Goal: Task Accomplishment & Management: Use online tool/utility

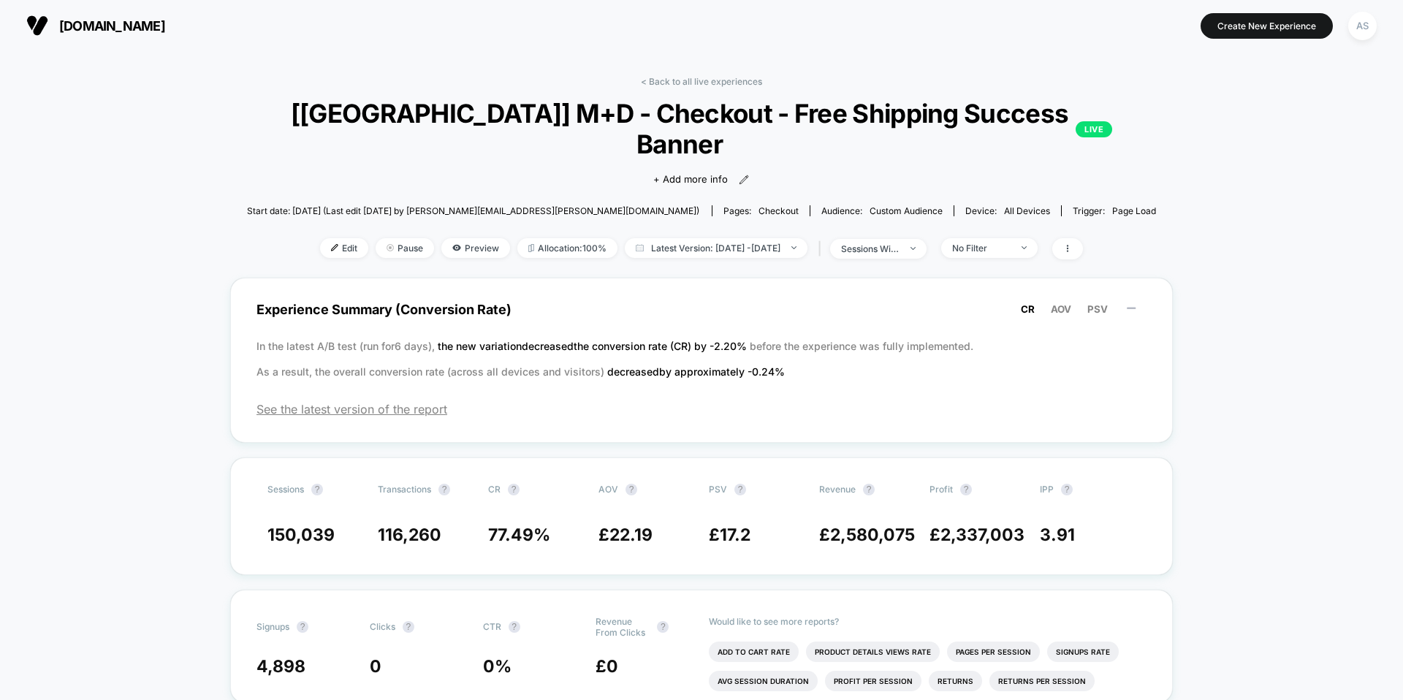
click at [146, 21] on span "[DOMAIN_NAME]" at bounding box center [112, 25] width 106 height 15
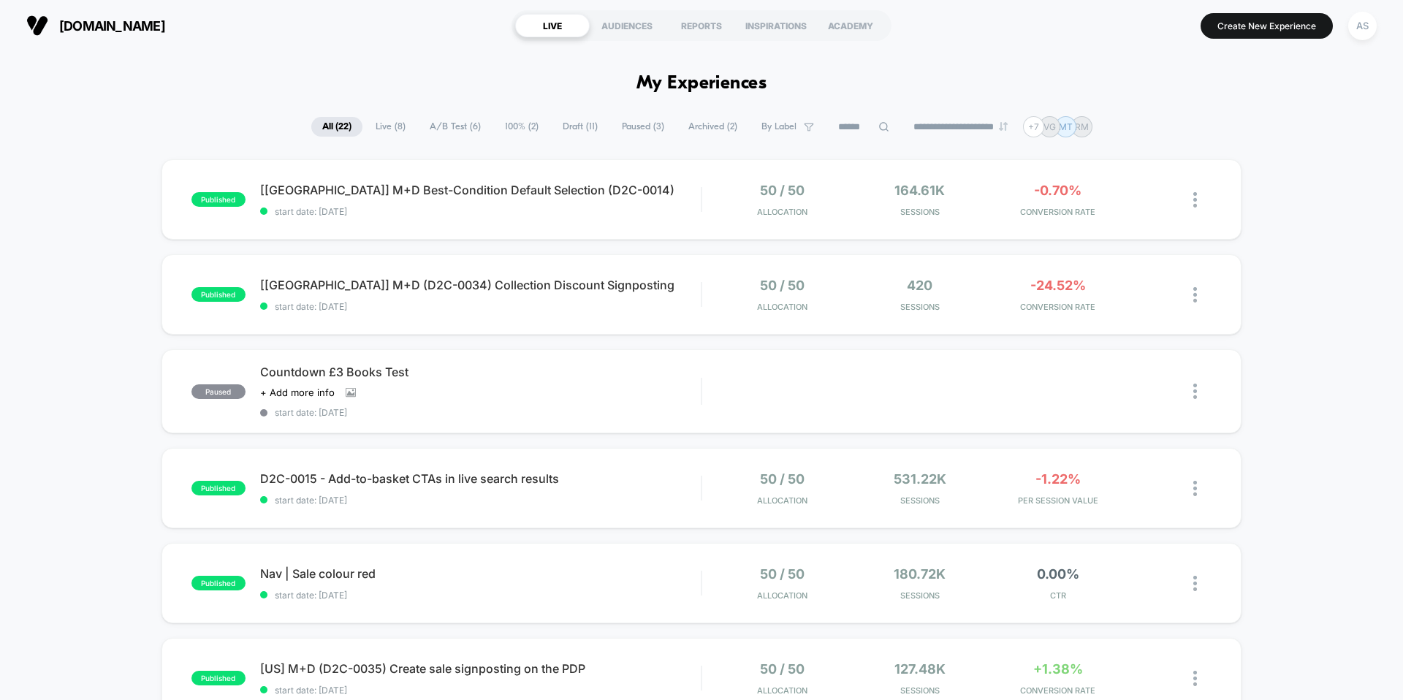
scroll to position [82, 0]
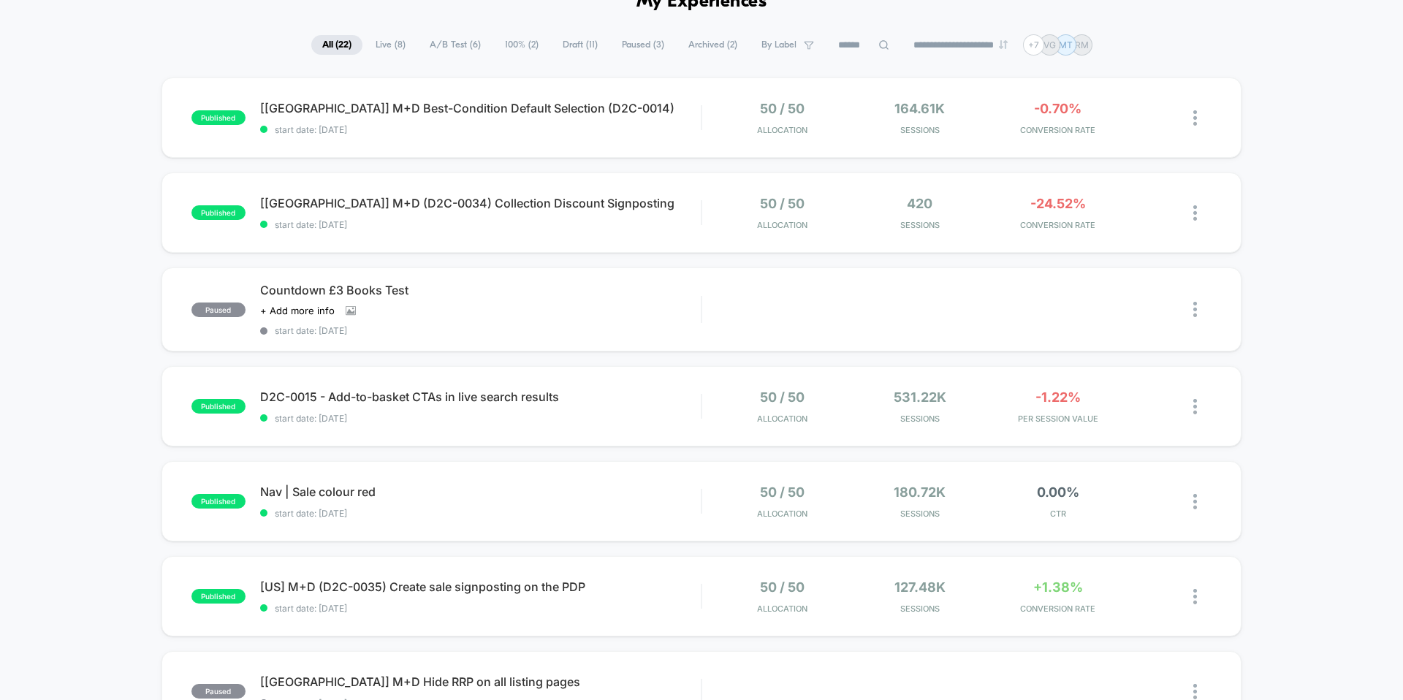
click at [1270, 316] on div "published [[GEOGRAPHIC_DATA]] M+D Best-Condition Default Selection (D2C-0014) s…" at bounding box center [701, 683] width 1403 height 1213
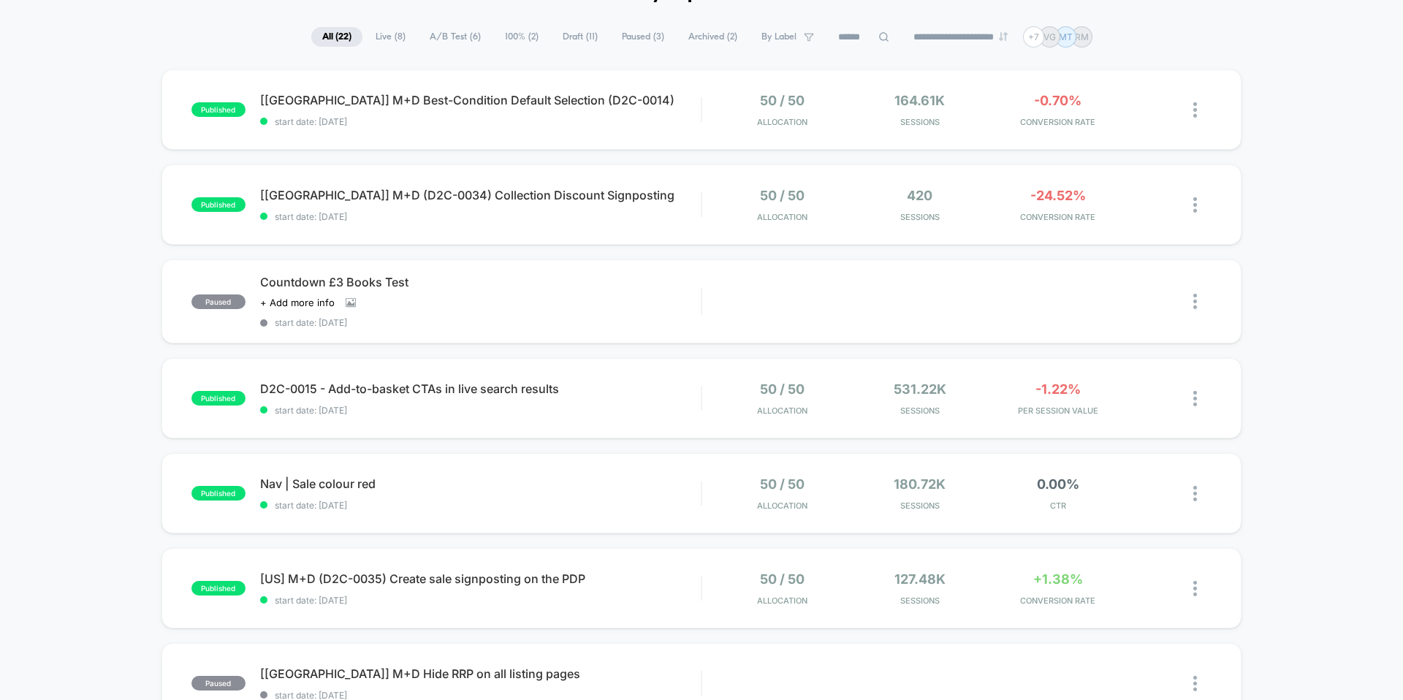
scroll to position [91, 0]
click at [115, 106] on div "published [[GEOGRAPHIC_DATA]] M+D Best-Condition Default Selection (D2C-0014) s…" at bounding box center [701, 675] width 1403 height 1213
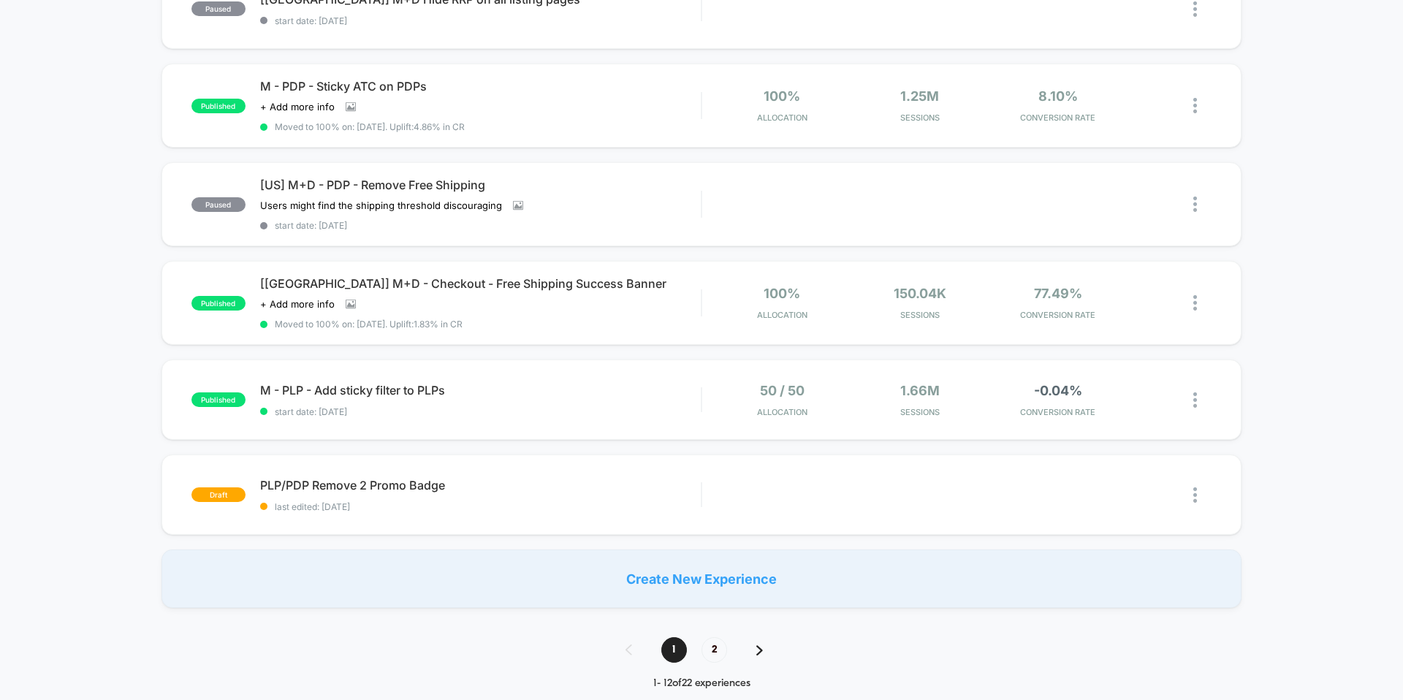
scroll to position [767, 0]
click at [725, 639] on span "2" at bounding box center [715, 648] width 26 height 26
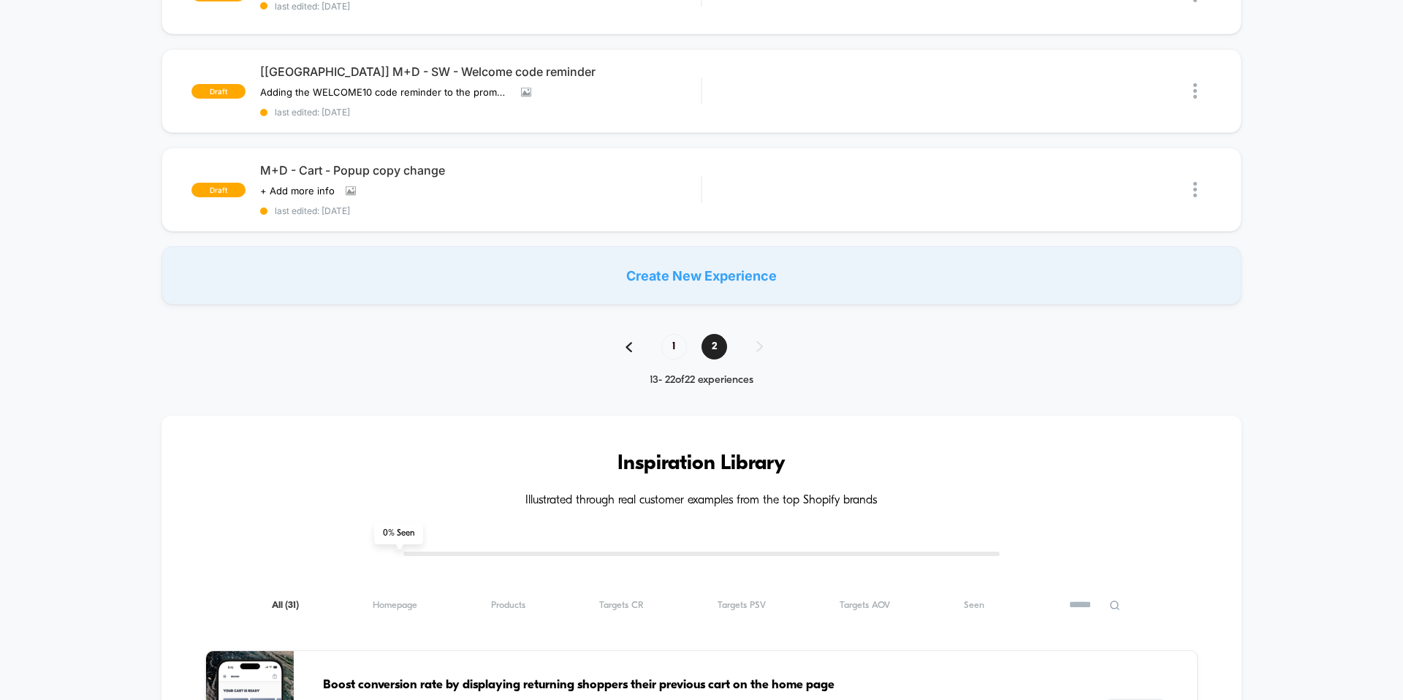
scroll to position [960, 0]
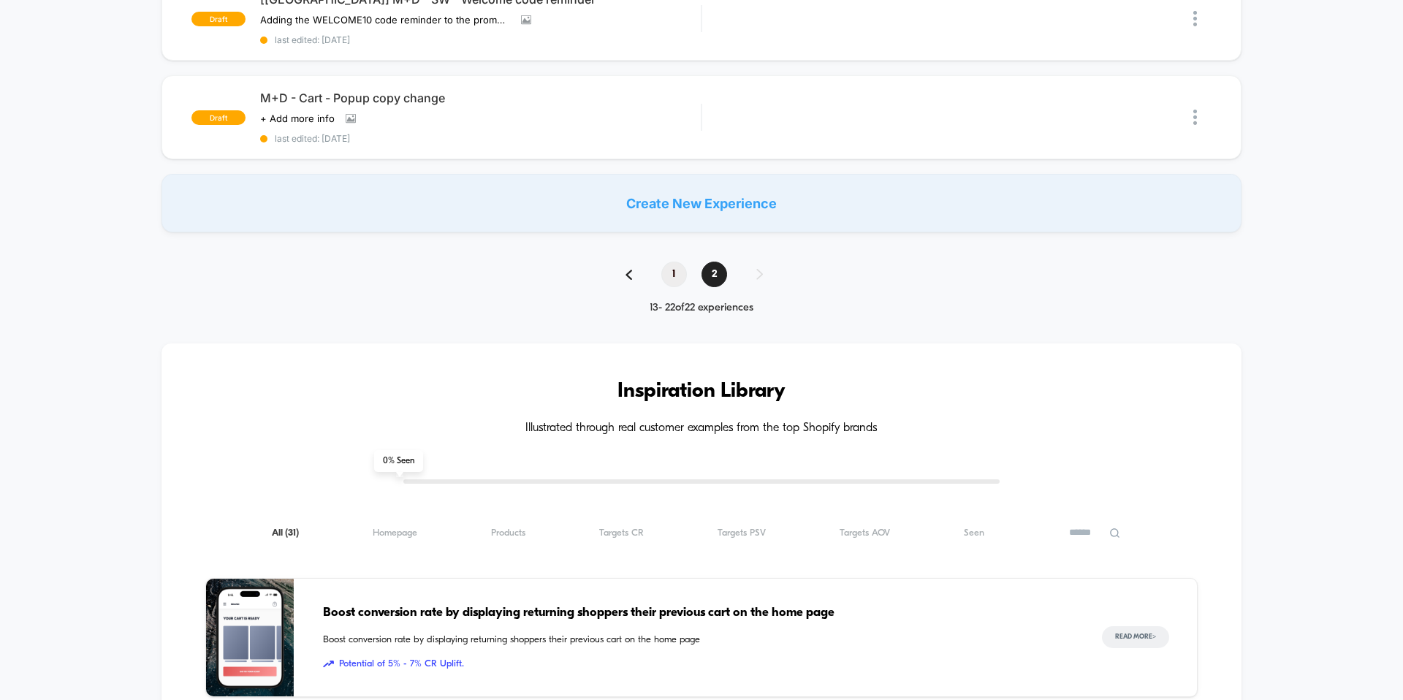
click at [664, 270] on span "1" at bounding box center [674, 275] width 26 height 26
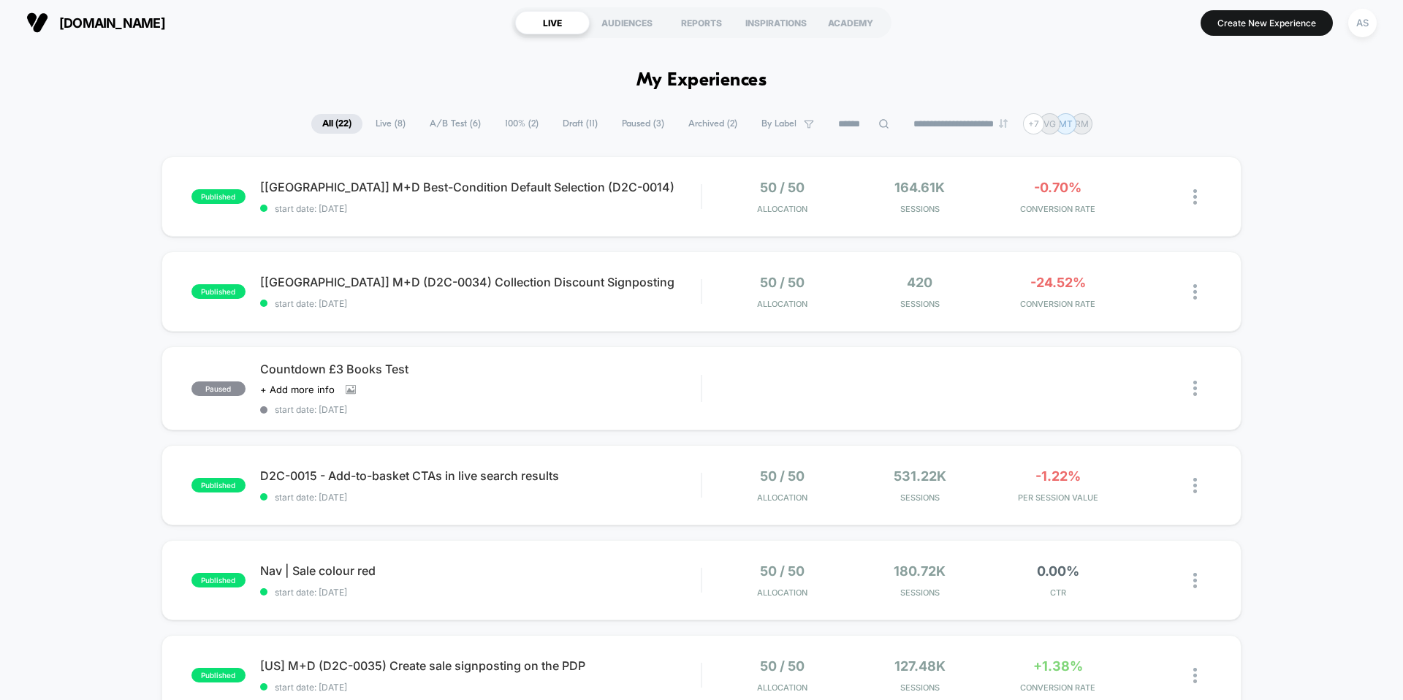
scroll to position [0, 0]
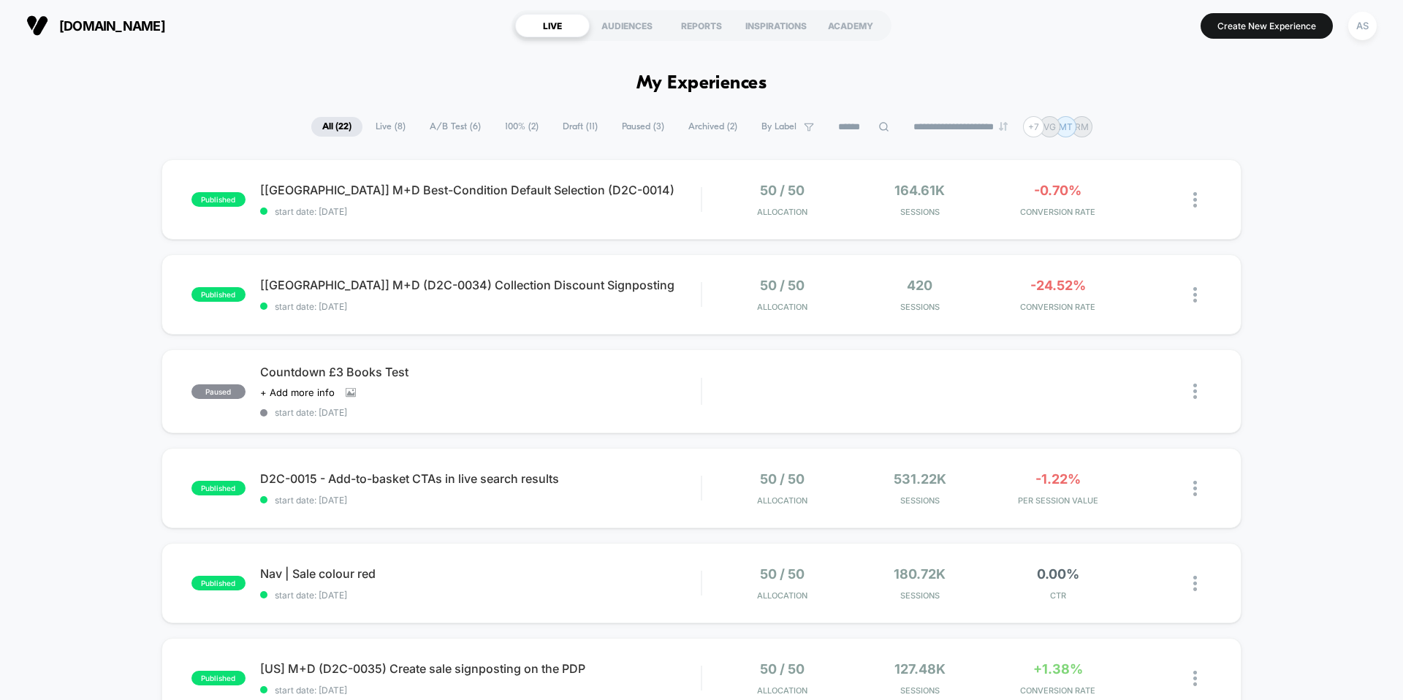
click at [438, 128] on span "A/B Test ( 6 )" at bounding box center [455, 127] width 73 height 20
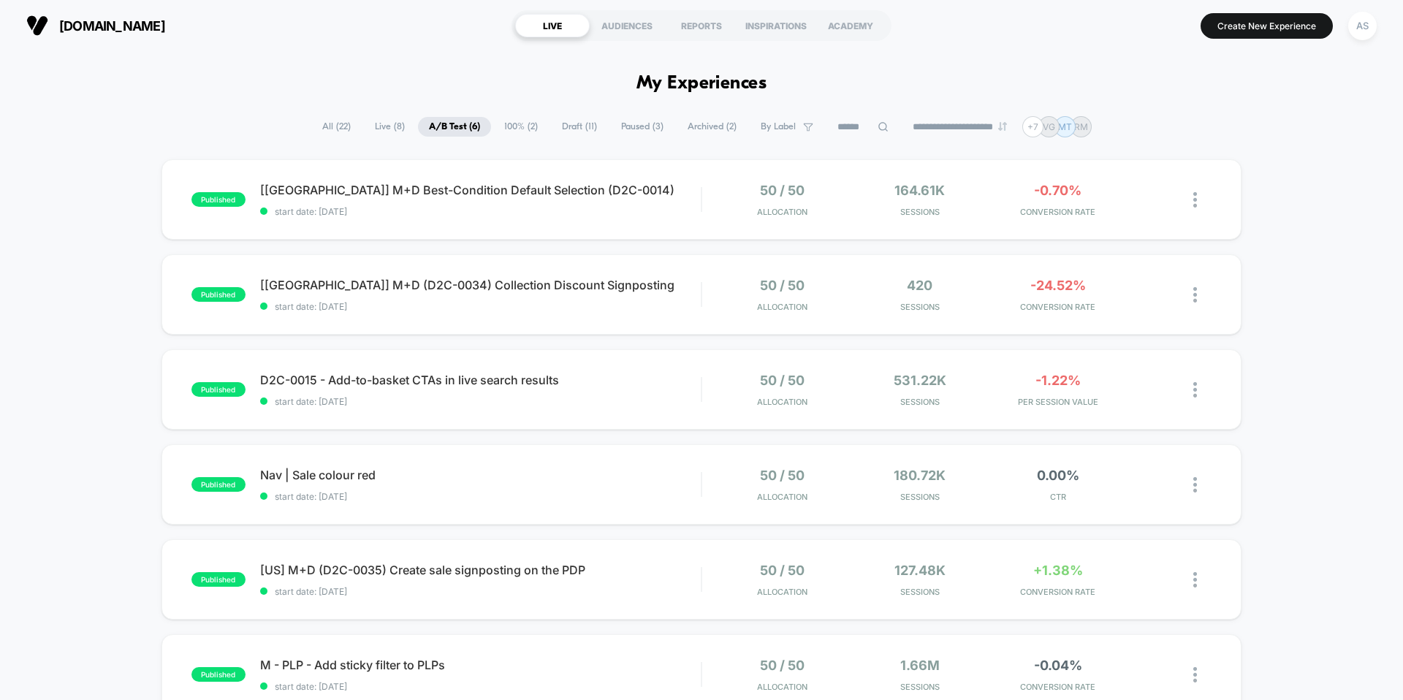
click at [709, 83] on h1 "My Experiences" at bounding box center [701, 83] width 131 height 21
click at [639, 85] on h1 "My Experiences" at bounding box center [701, 83] width 131 height 21
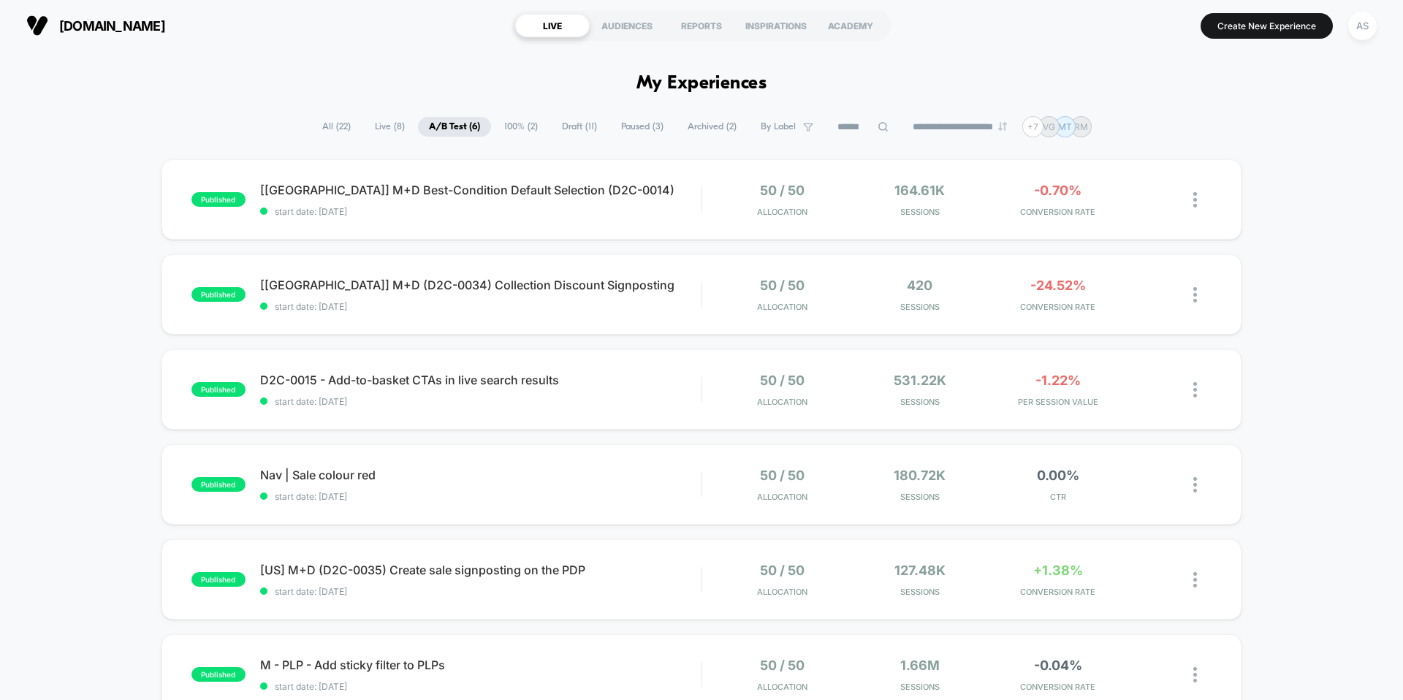
click at [639, 85] on h1 "My Experiences" at bounding box center [701, 83] width 131 height 21
click at [1299, 126] on div "**********" at bounding box center [701, 126] width 1403 height 21
click at [455, 129] on span "A/B Test ( 6 )" at bounding box center [454, 127] width 73 height 20
click at [145, 240] on div "published [[GEOGRAPHIC_DATA]] M+D Best-Condition Default Selection (D2C-0014) s…" at bounding box center [701, 473] width 1403 height 628
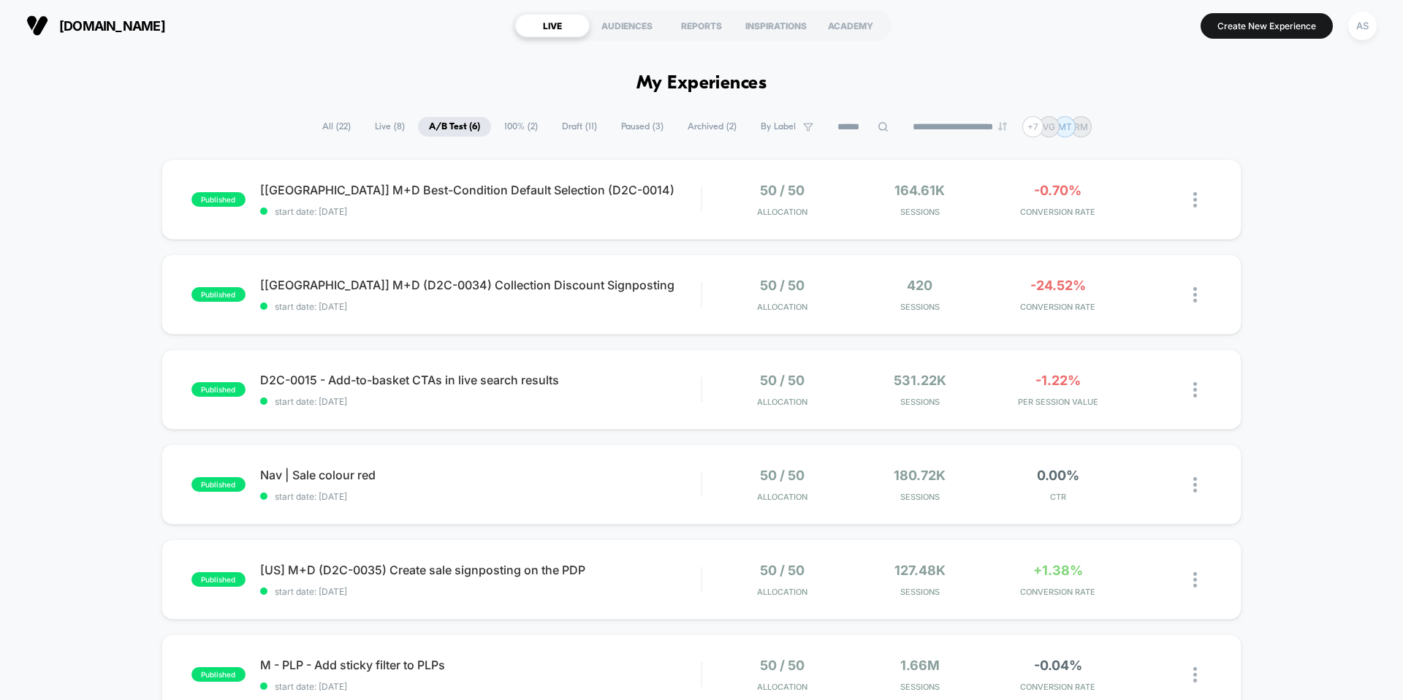
click at [50, 330] on div "published [[GEOGRAPHIC_DATA]] M+D Best-Condition Default Selection (D2C-0014) s…" at bounding box center [701, 473] width 1403 height 628
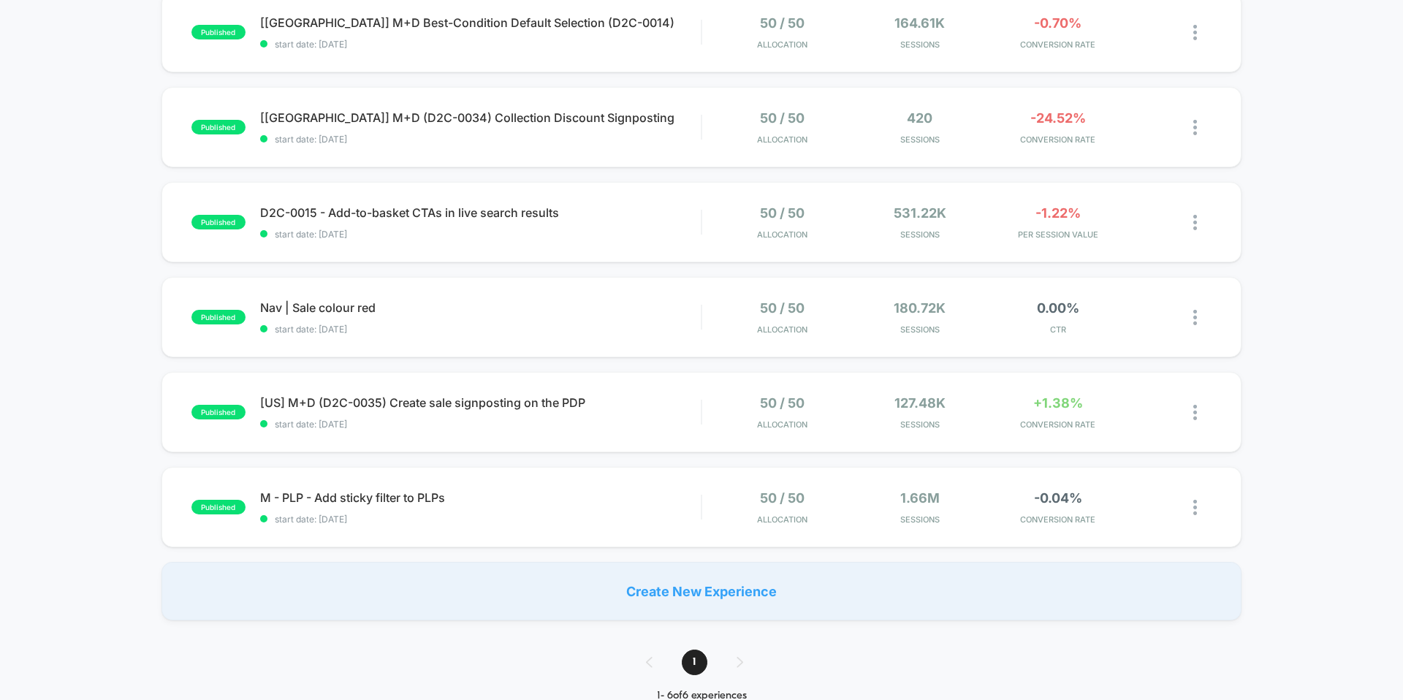
scroll to position [175, 0]
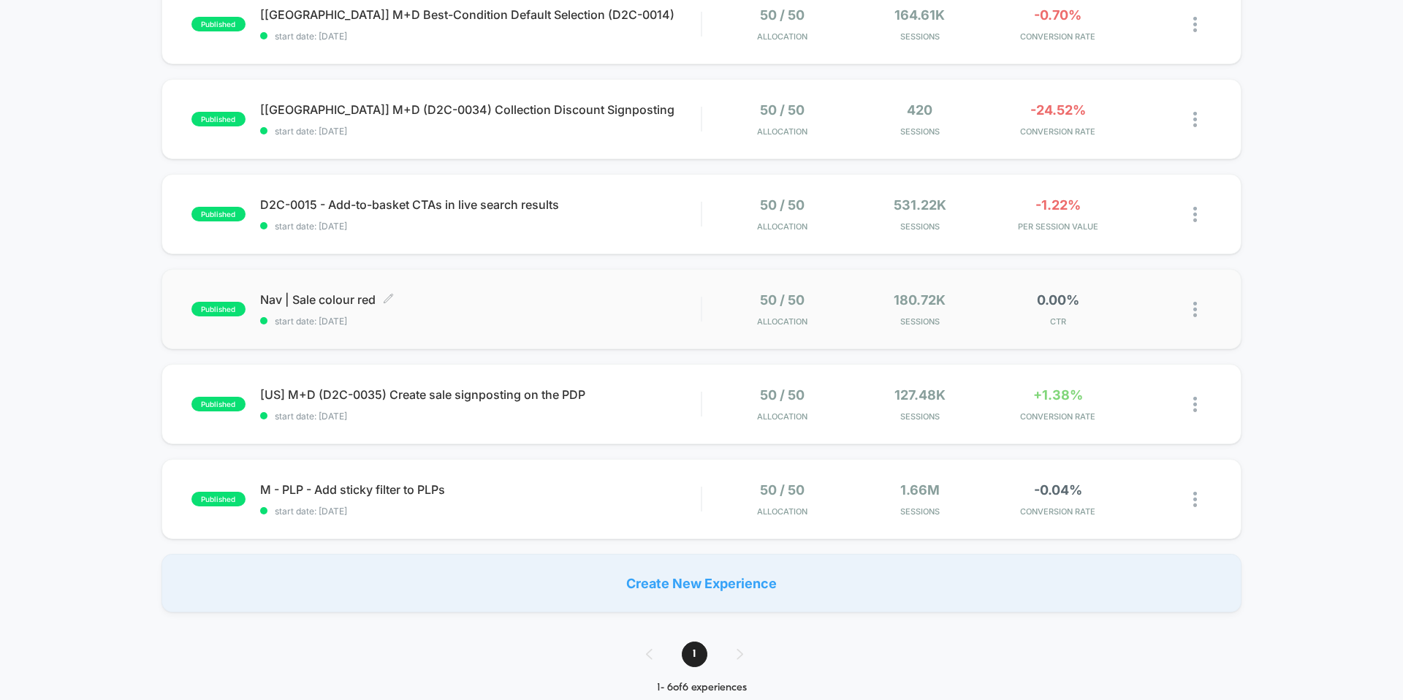
click at [336, 302] on span "Nav | Sale colour red Click to edit experience details" at bounding box center [480, 299] width 441 height 15
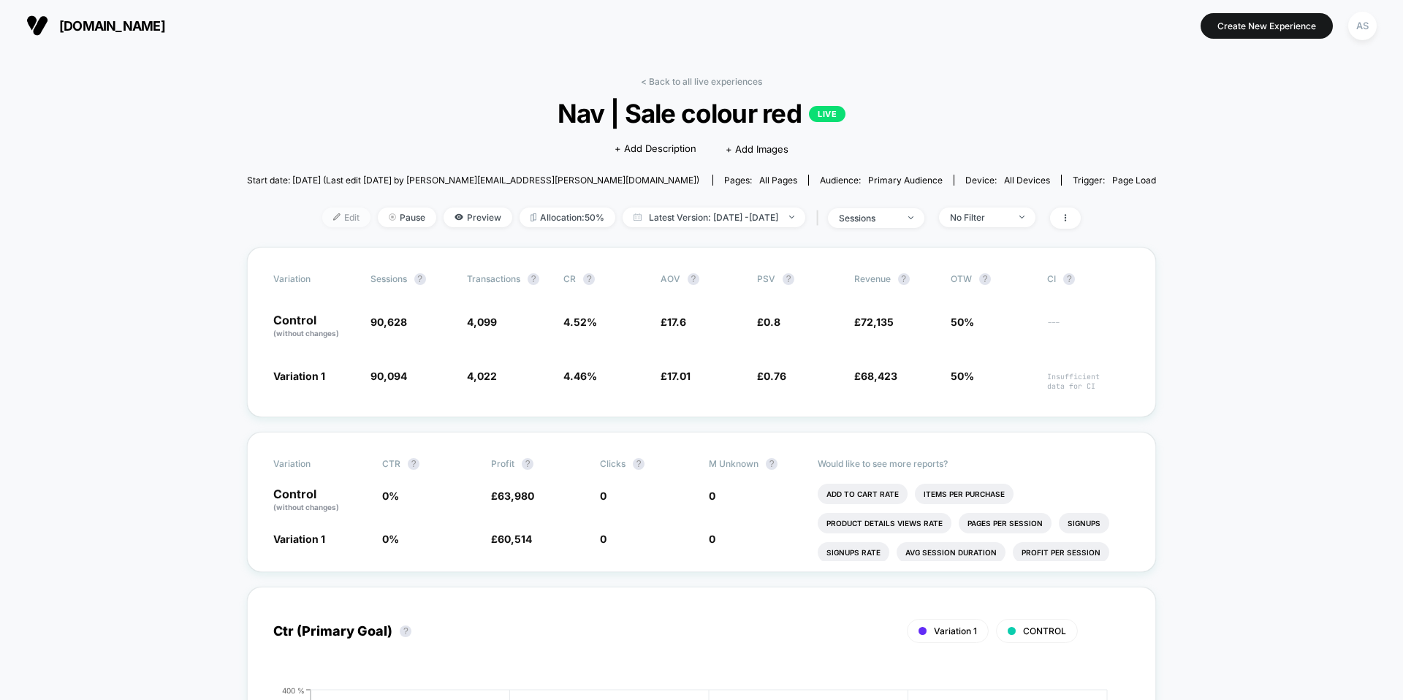
click at [333, 213] on img at bounding box center [336, 216] width 7 height 7
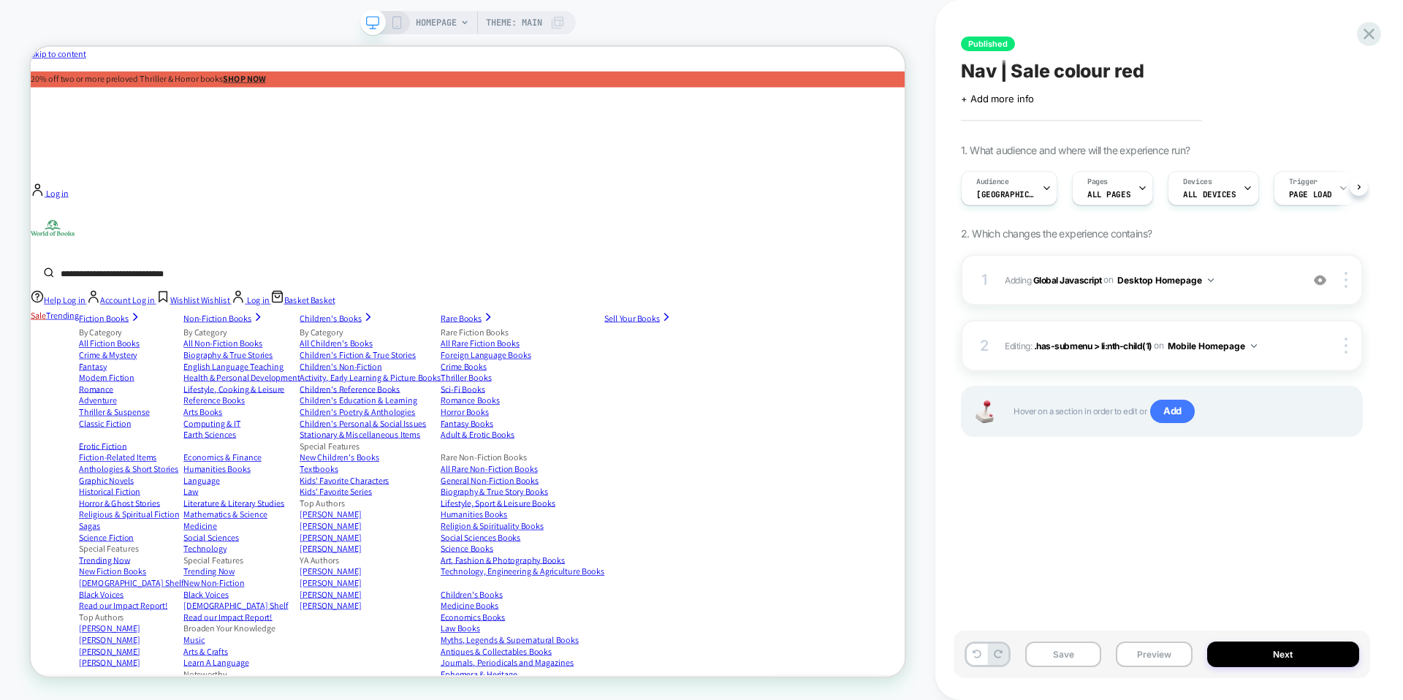
scroll to position [0, 1]
click at [1056, 275] on b "Global Javascript" at bounding box center [1067, 279] width 69 height 11
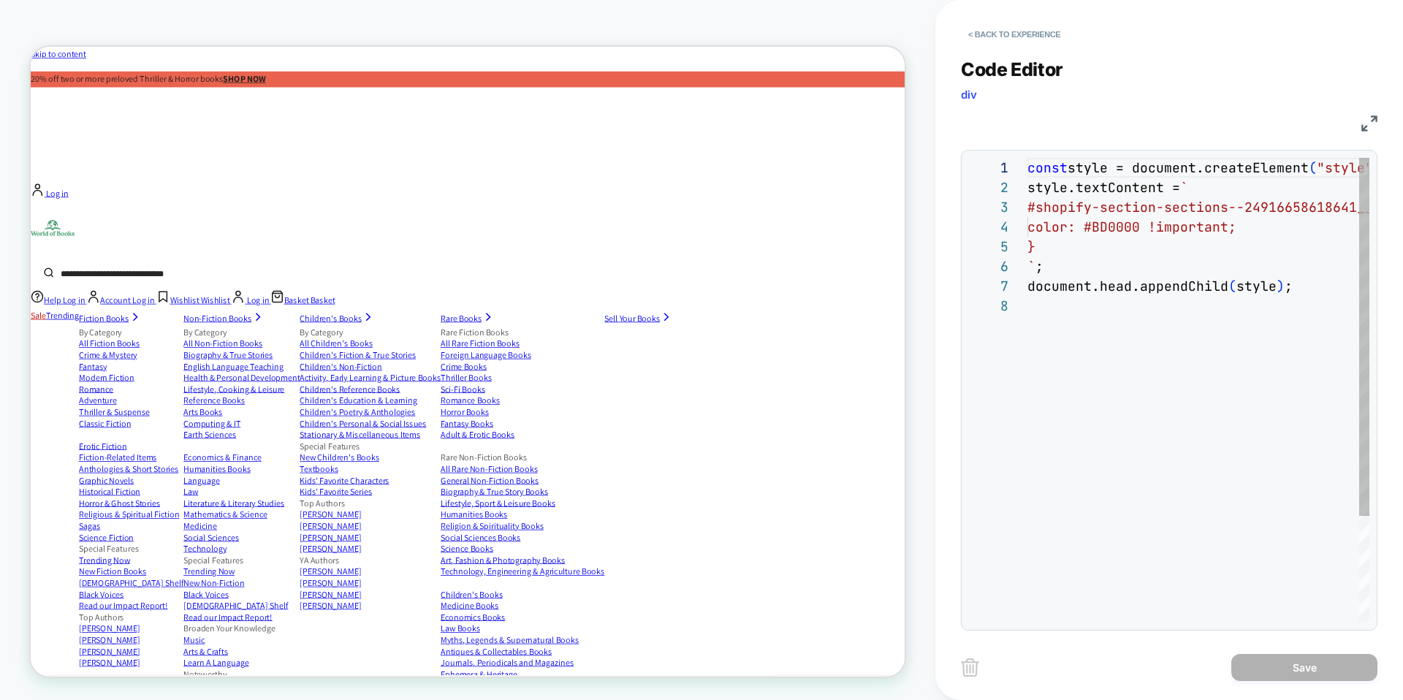
scroll to position [138, 0]
click at [1011, 33] on button "< Back to experience" at bounding box center [1014, 34] width 107 height 23
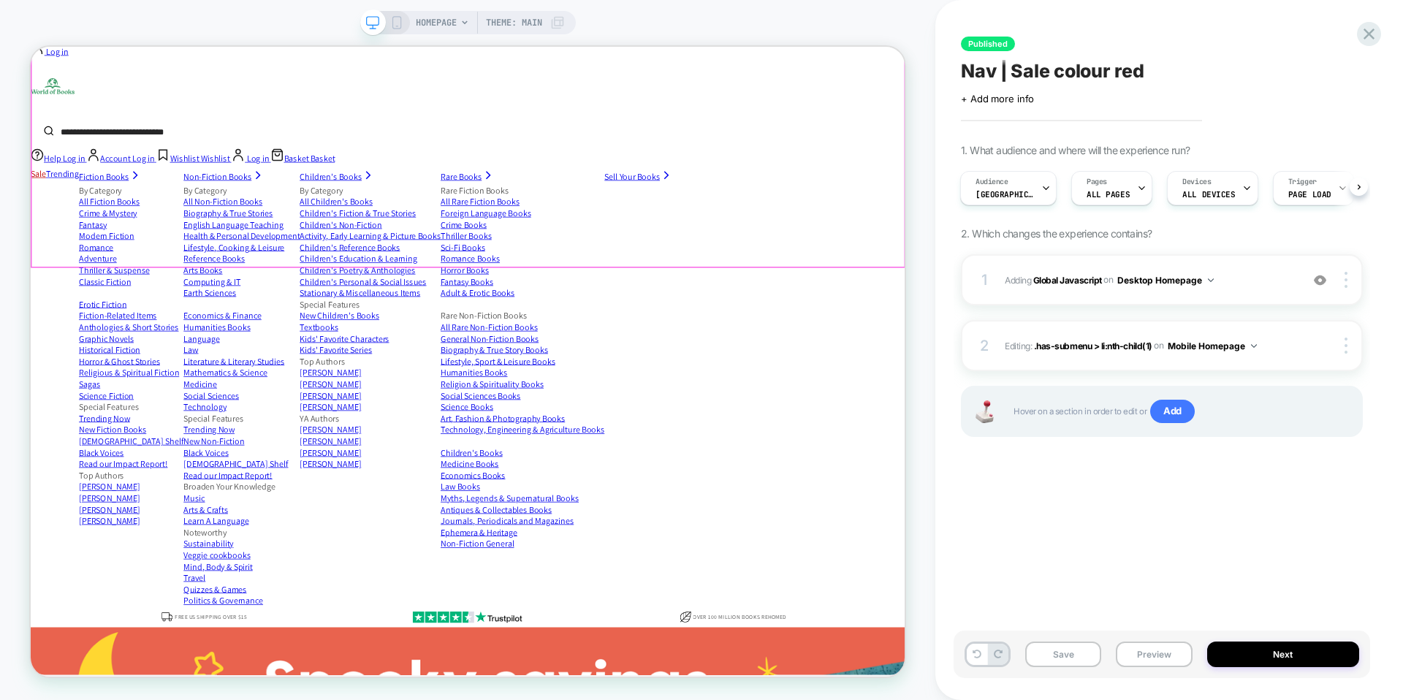
scroll to position [241, 0]
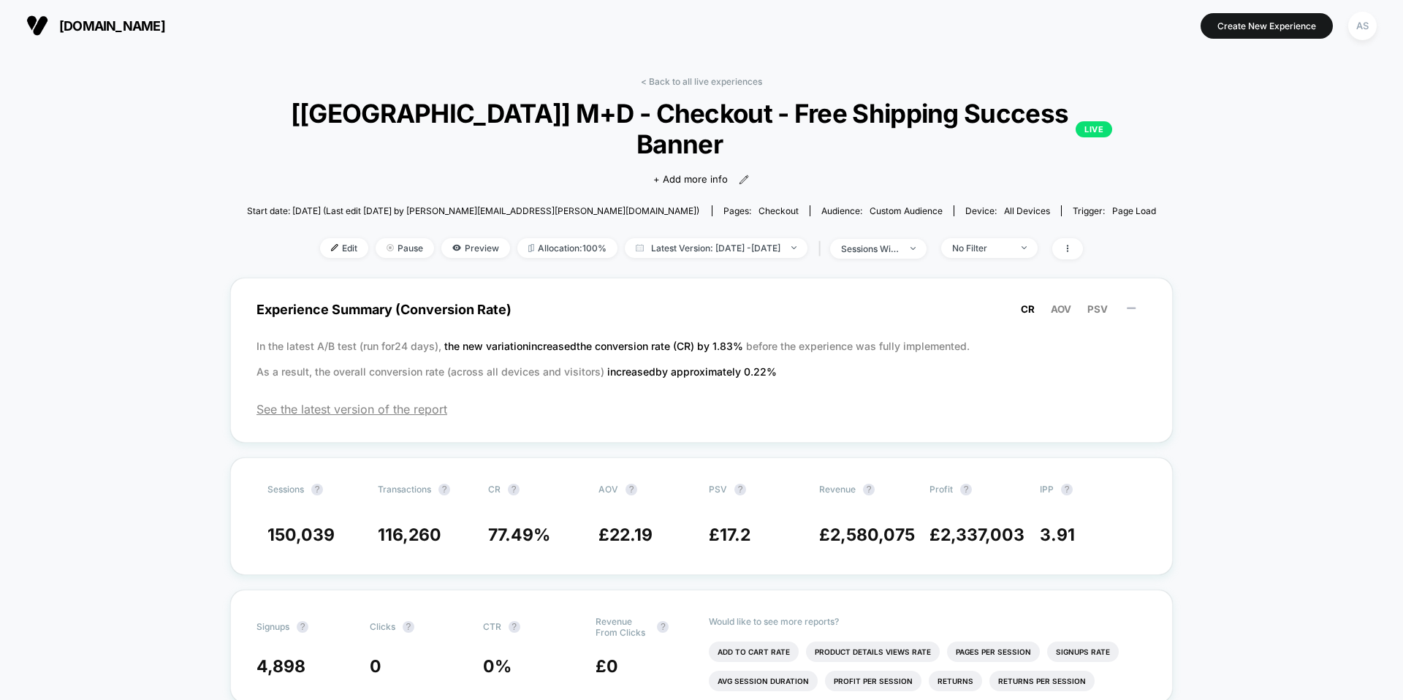
click at [165, 26] on span "[DOMAIN_NAME]" at bounding box center [112, 25] width 106 height 15
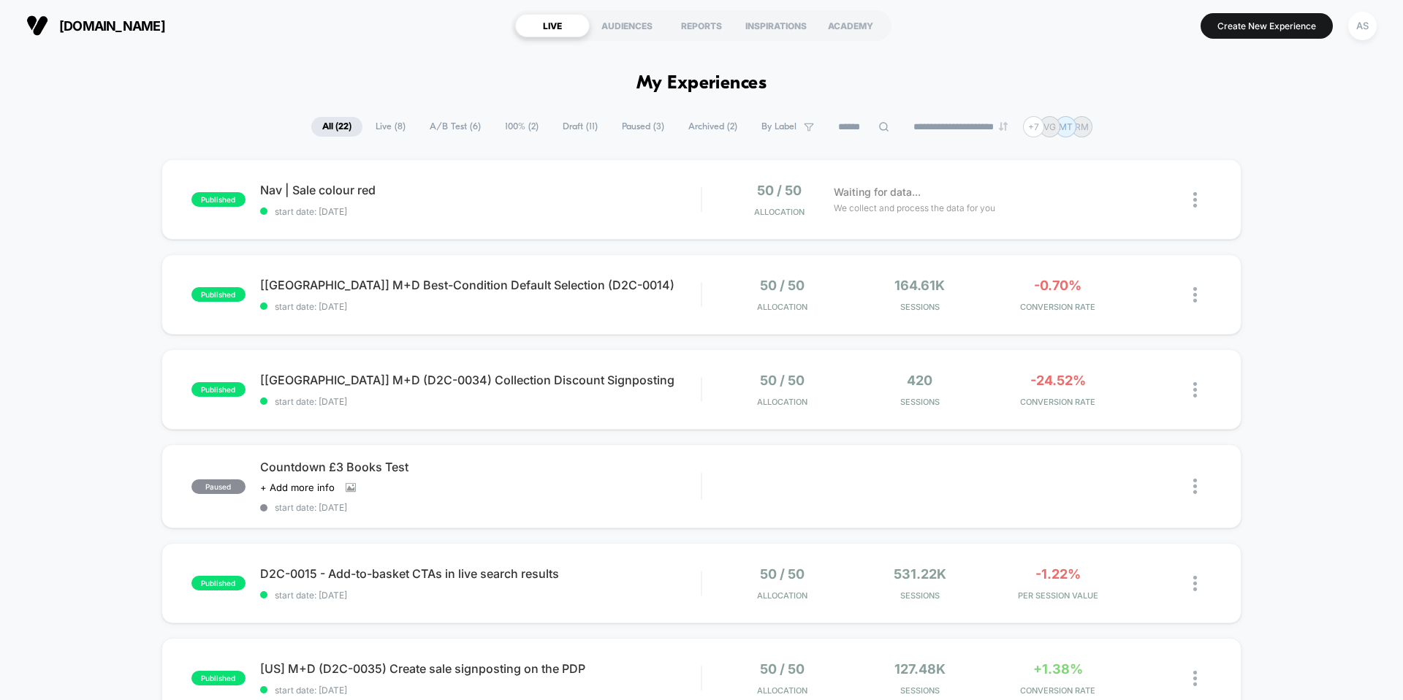
click at [455, 123] on span "A/B Test ( 6 )" at bounding box center [455, 127] width 73 height 20
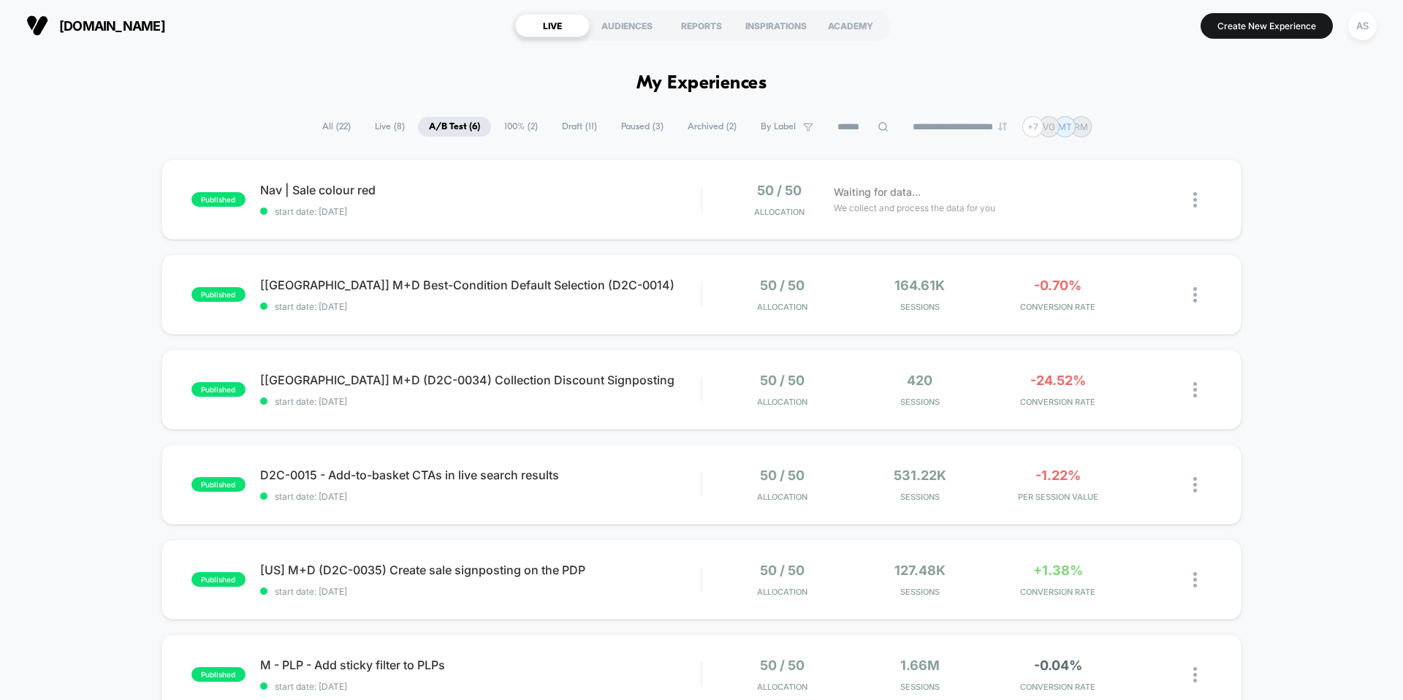
click at [47, 366] on div "published Nav | Sale colour red start date: 14/10/2025 50 / 50 Allocation Waiti…" at bounding box center [701, 473] width 1403 height 628
click at [332, 129] on span "All ( 22 )" at bounding box center [336, 127] width 50 height 20
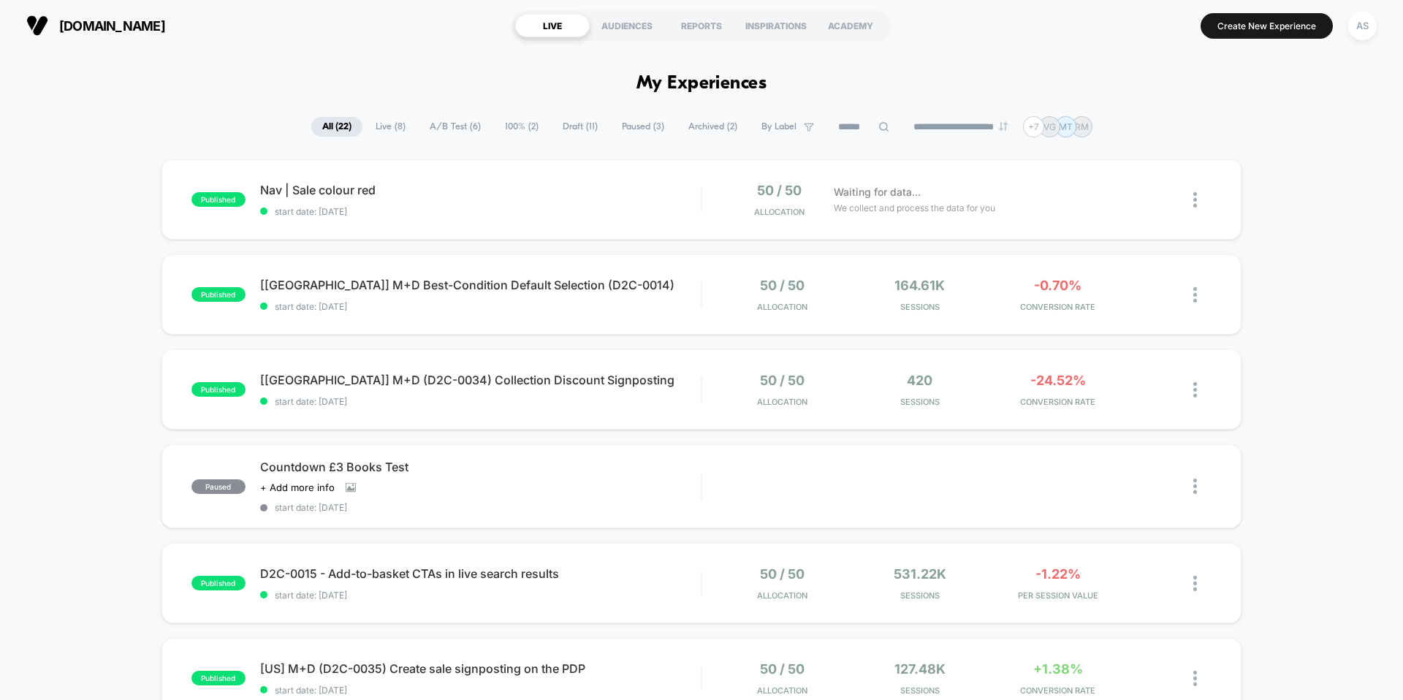
click at [573, 128] on span "Draft ( 11 )" at bounding box center [580, 127] width 57 height 20
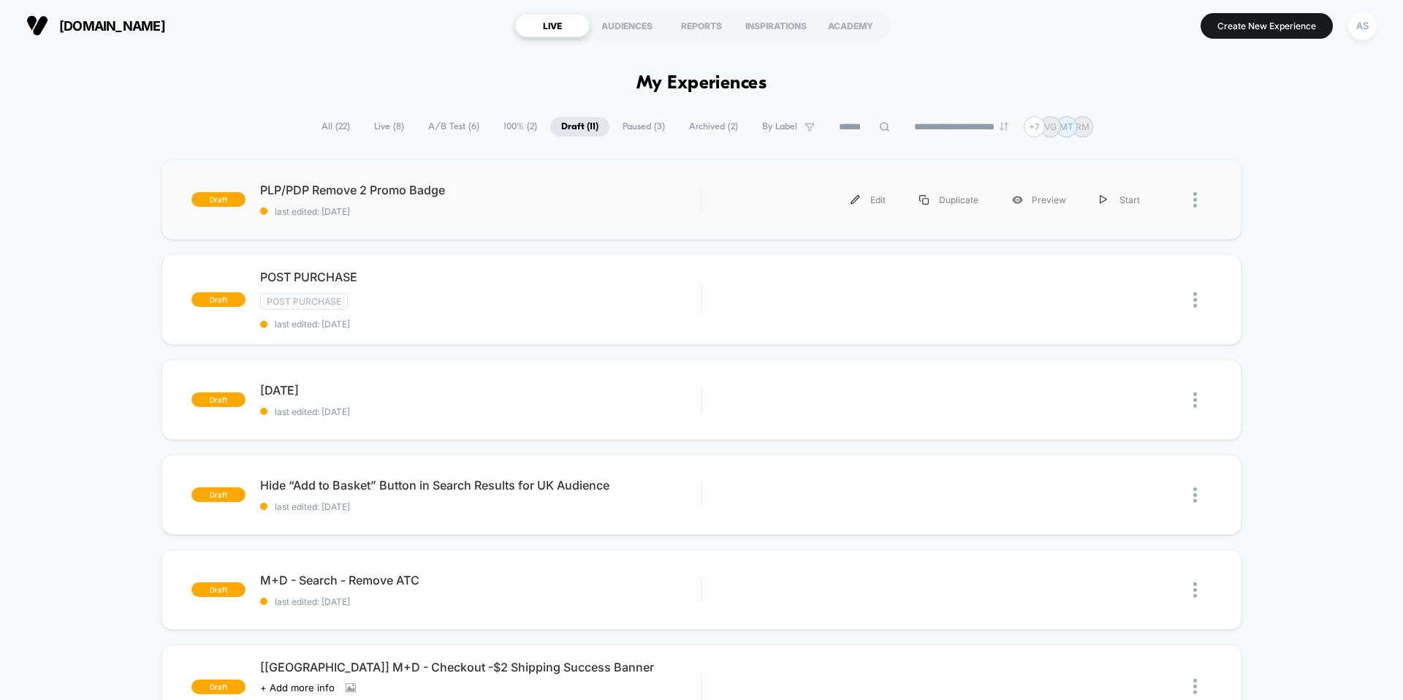
click at [443, 216] on div "draft PLP/PDP Remove 2 Promo Badge last edited: 14/10/2025 Edit Duplicate Previ…" at bounding box center [701, 199] width 1080 height 80
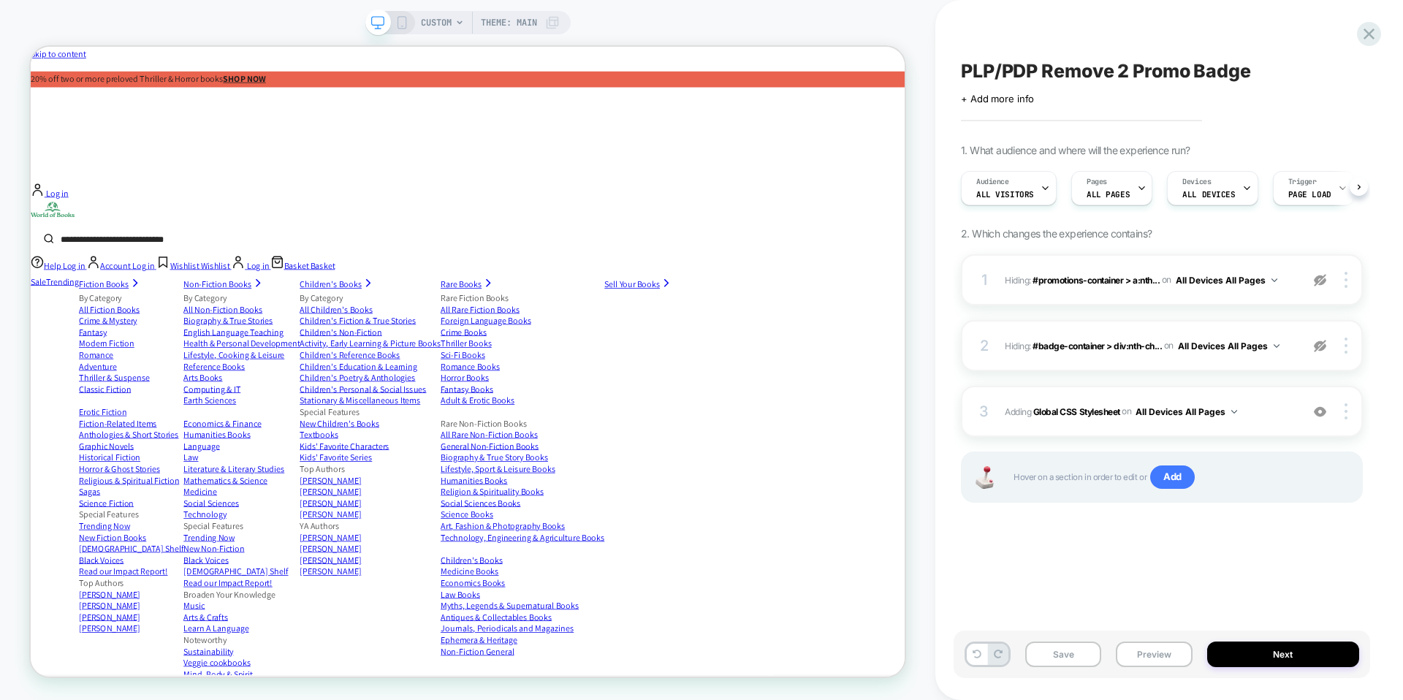
scroll to position [0, 1]
click at [1155, 656] on button "Preview" at bounding box center [1154, 655] width 76 height 26
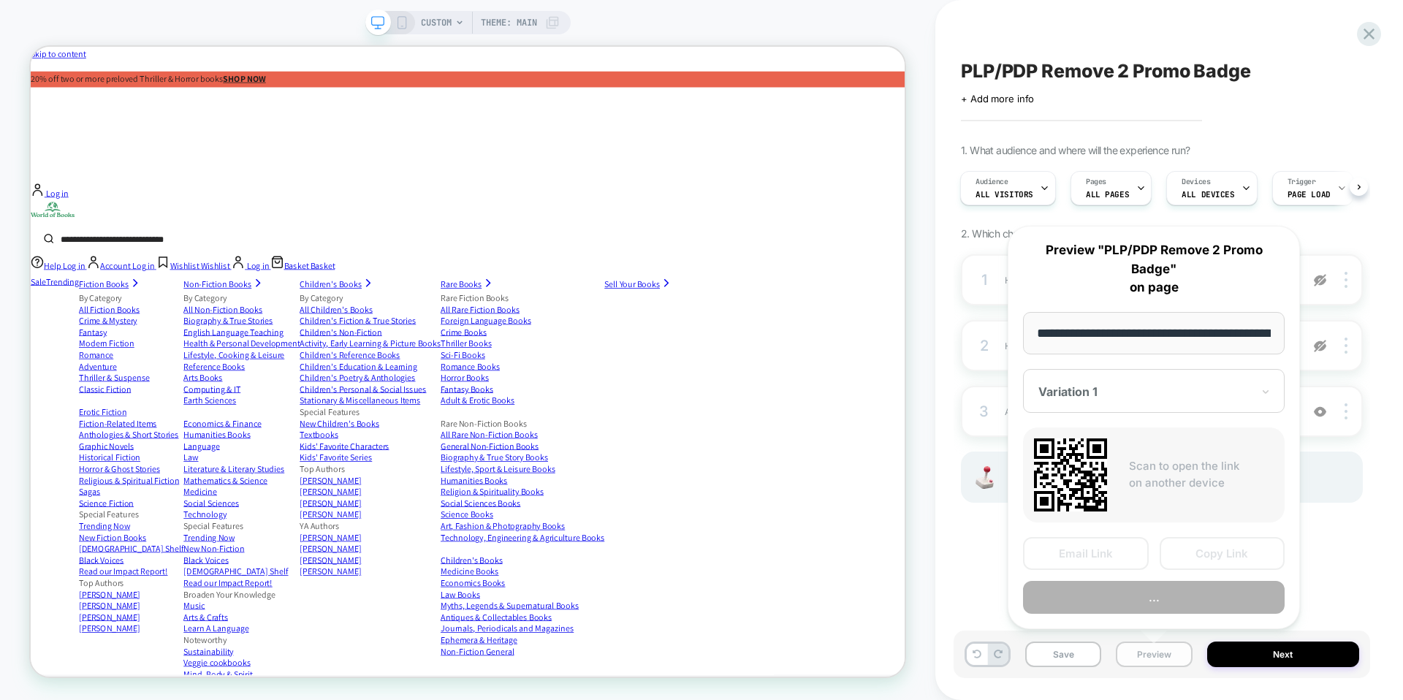
scroll to position [0, 431]
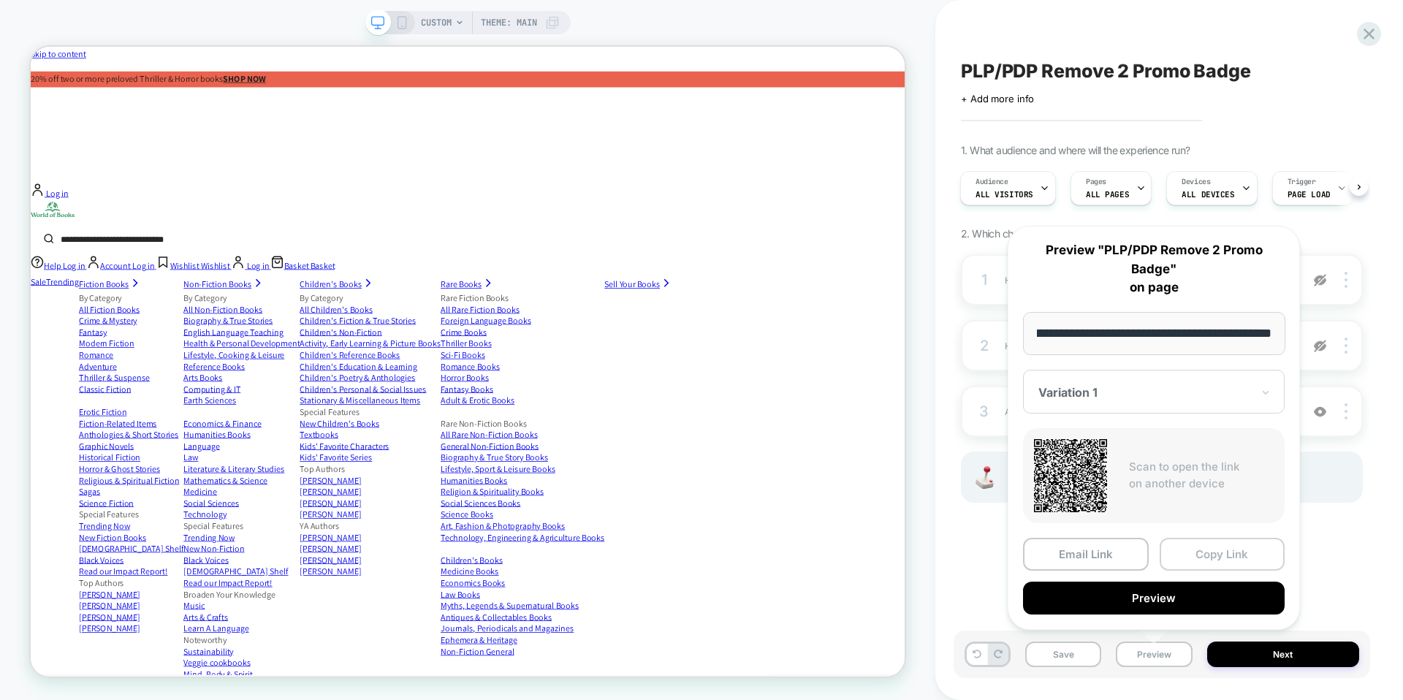
click at [1229, 549] on button "Copy Link" at bounding box center [1223, 554] width 126 height 33
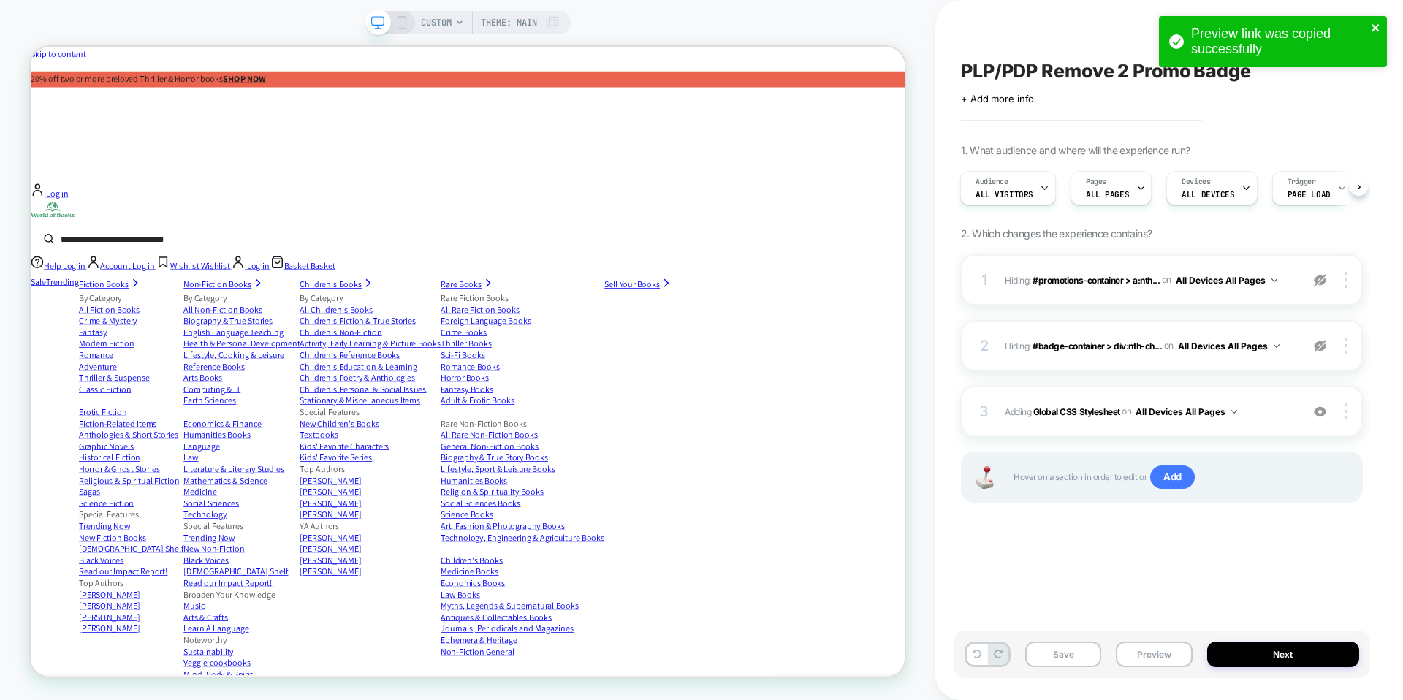
click at [1373, 27] on icon "close" at bounding box center [1376, 28] width 10 height 12
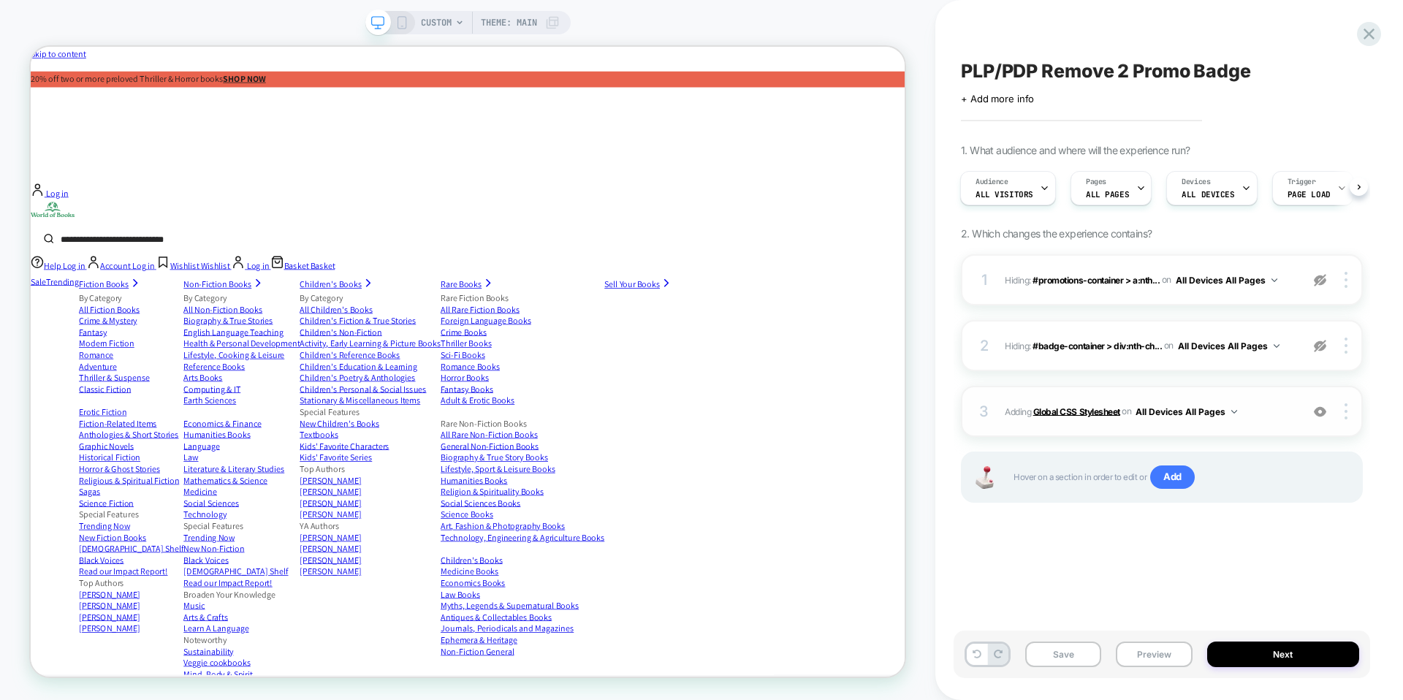
click at [1092, 409] on b "Global CSS Stylesheet" at bounding box center [1076, 411] width 87 height 11
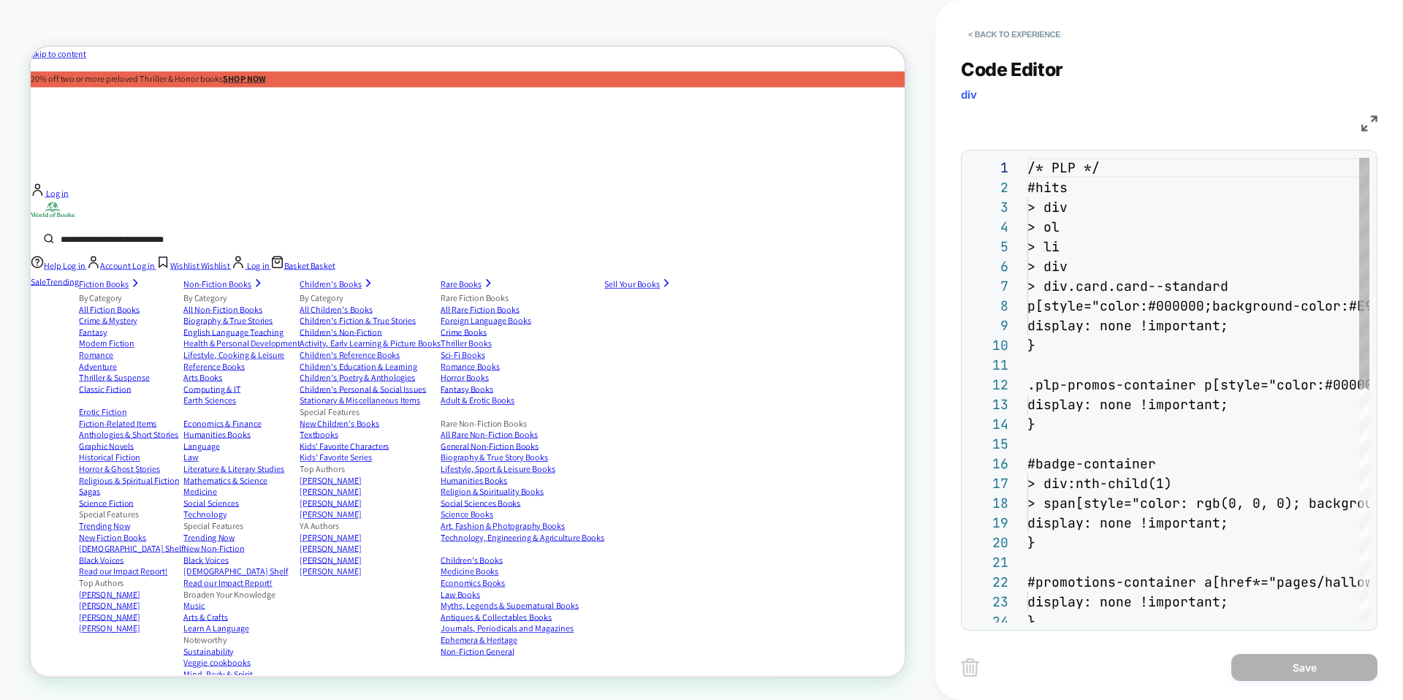
scroll to position [197, 0]
